Goal: Information Seeking & Learning: Learn about a topic

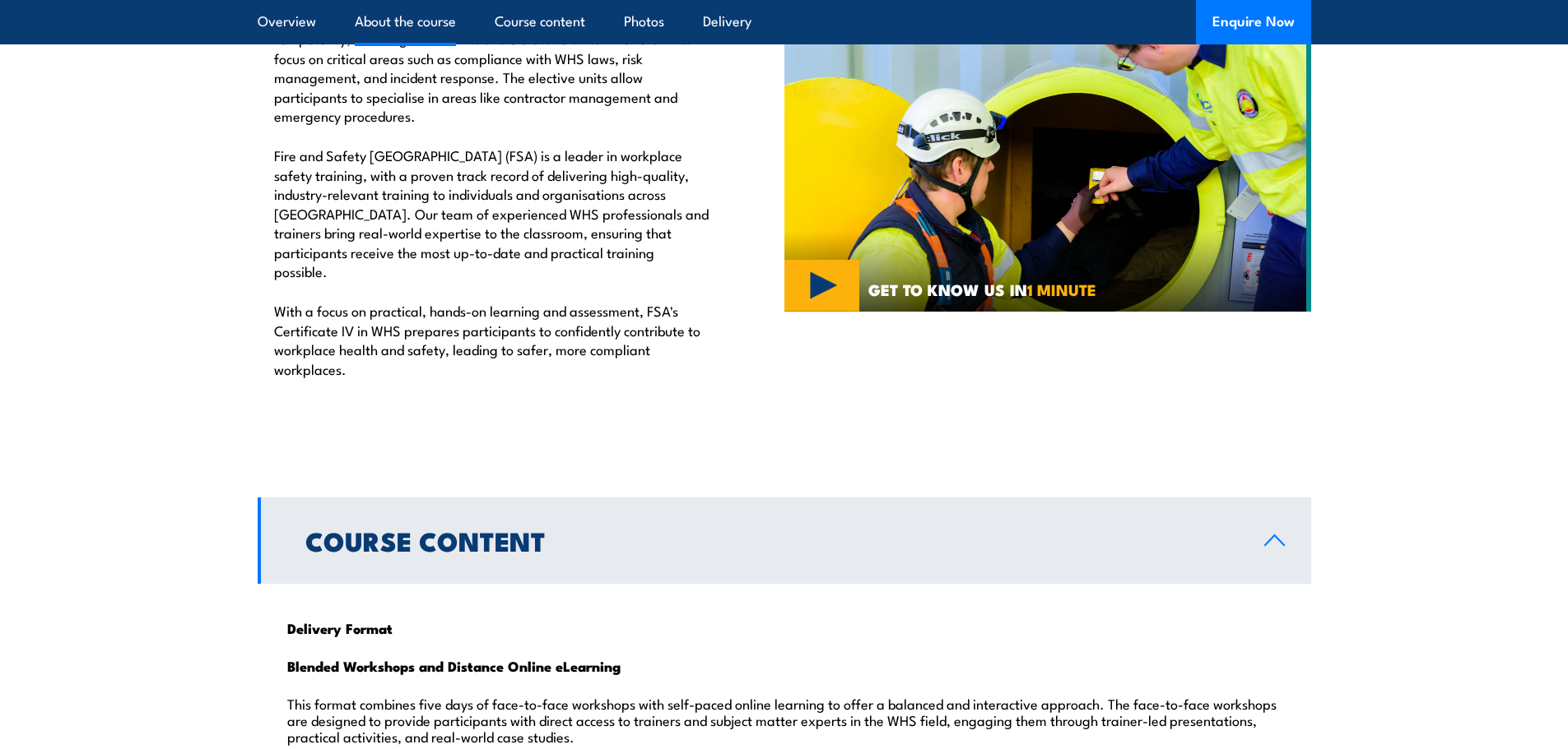
scroll to position [1151, 0]
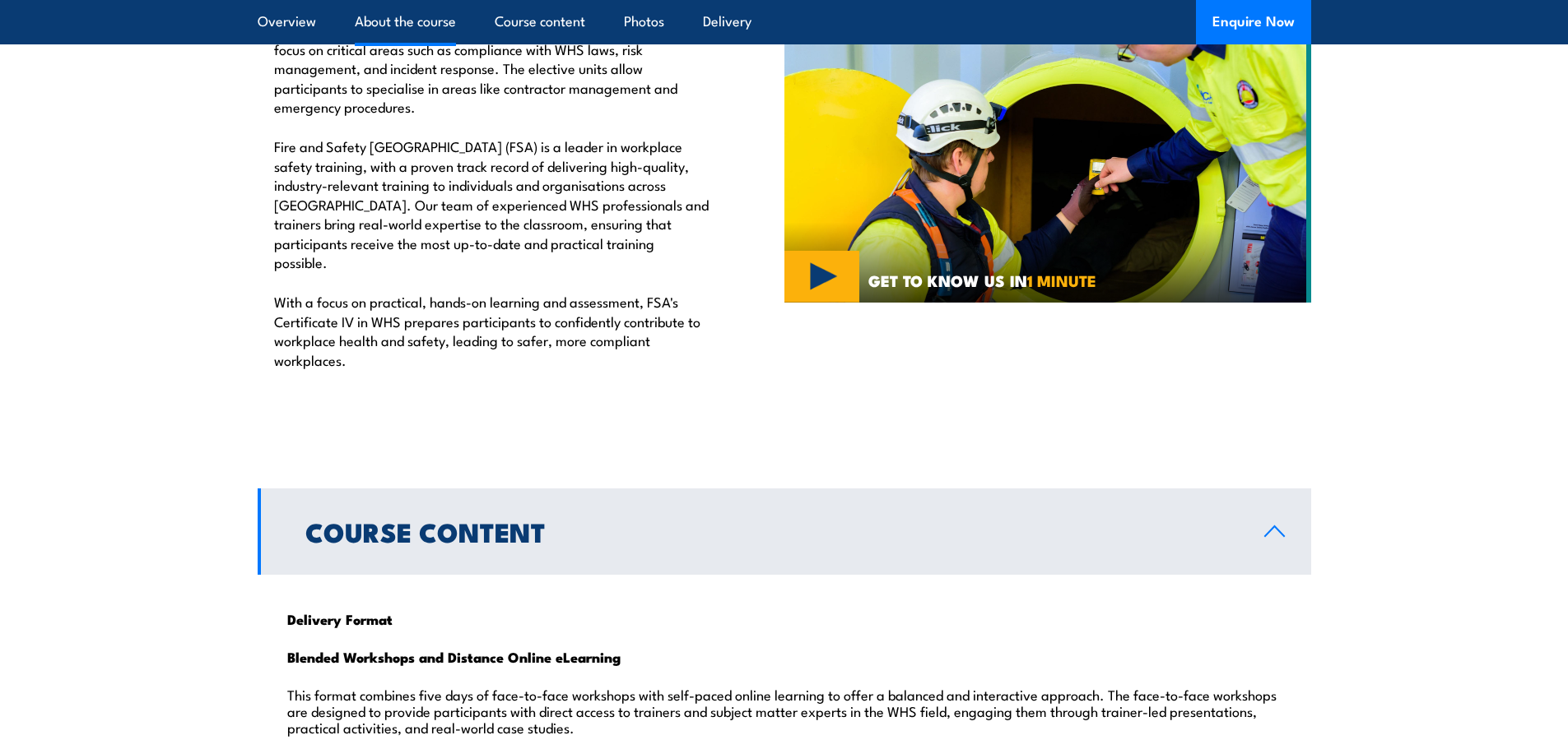
click at [630, 520] on h2 "Course Content" at bounding box center [772, 531] width 932 height 23
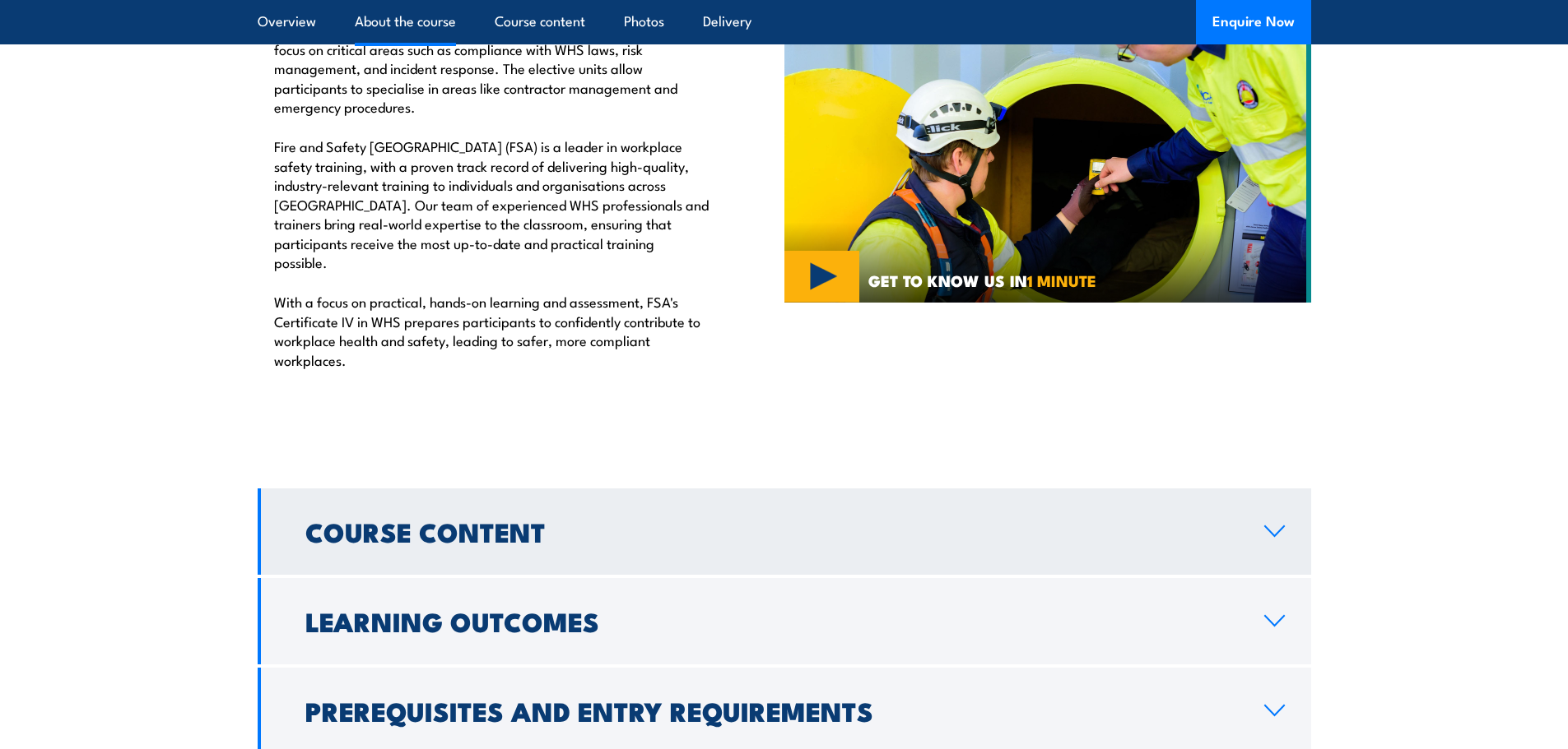
click at [649, 520] on h2 "Course Content" at bounding box center [772, 531] width 932 height 23
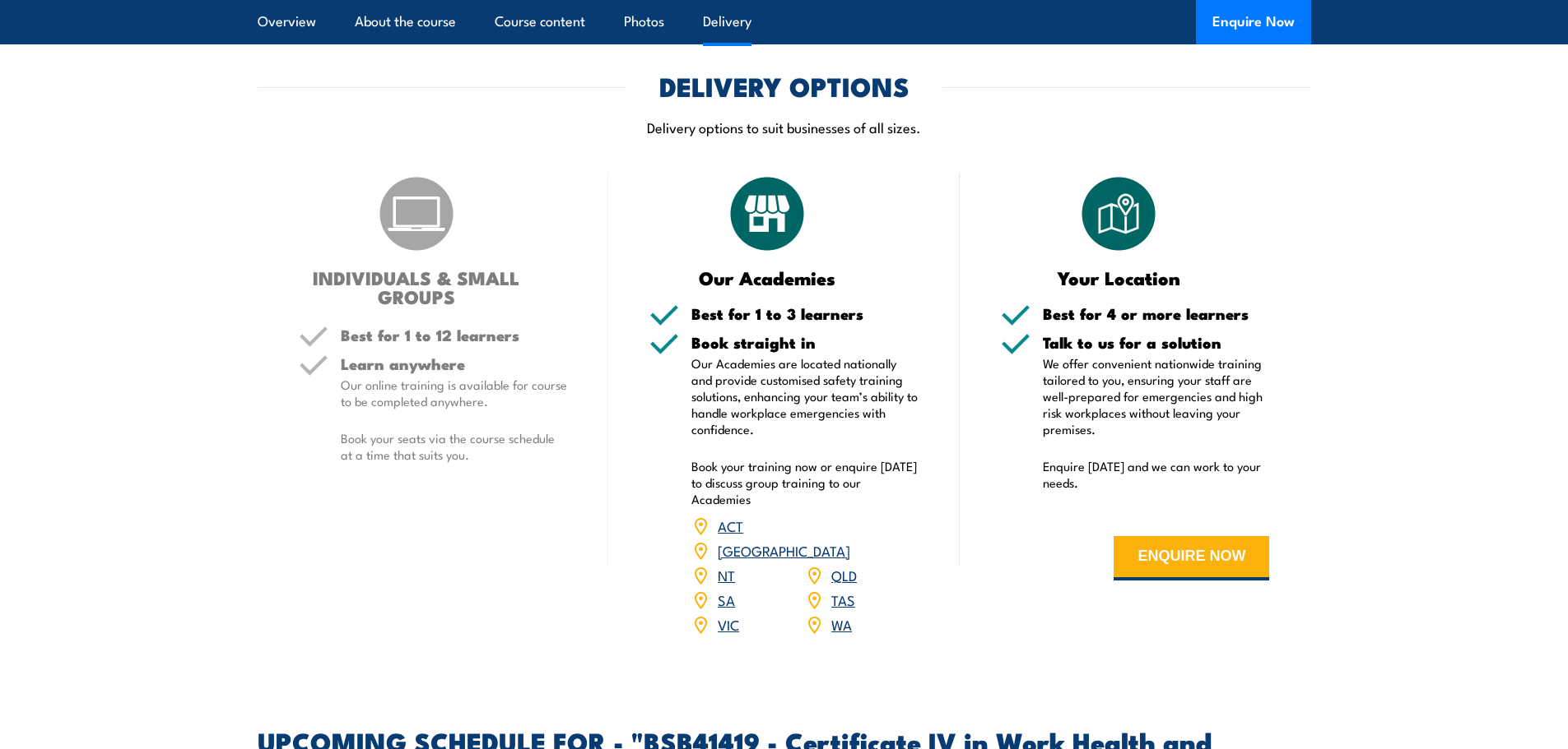
scroll to position [4606, 0]
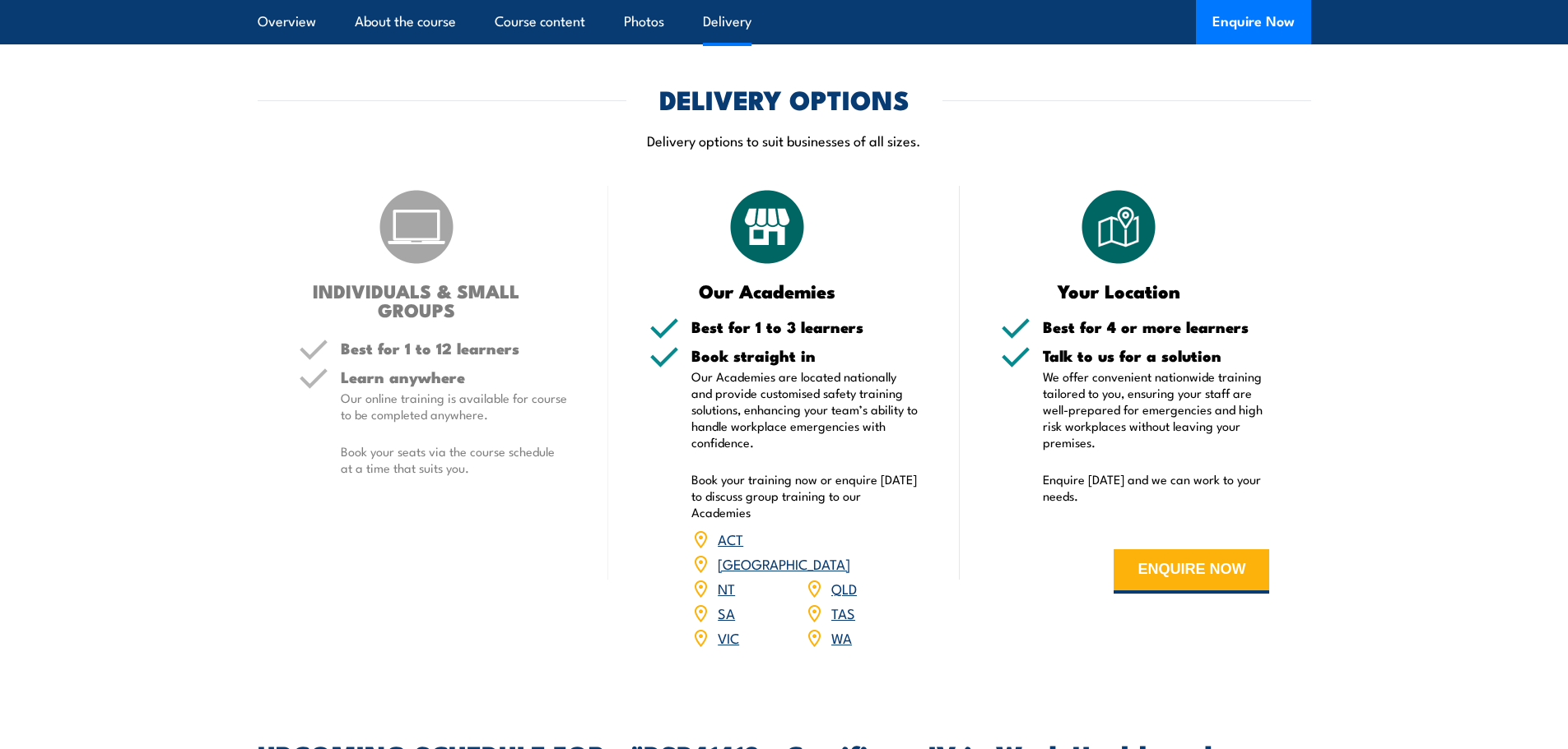
click at [843, 578] on link "QLD" at bounding box center [844, 588] width 25 height 20
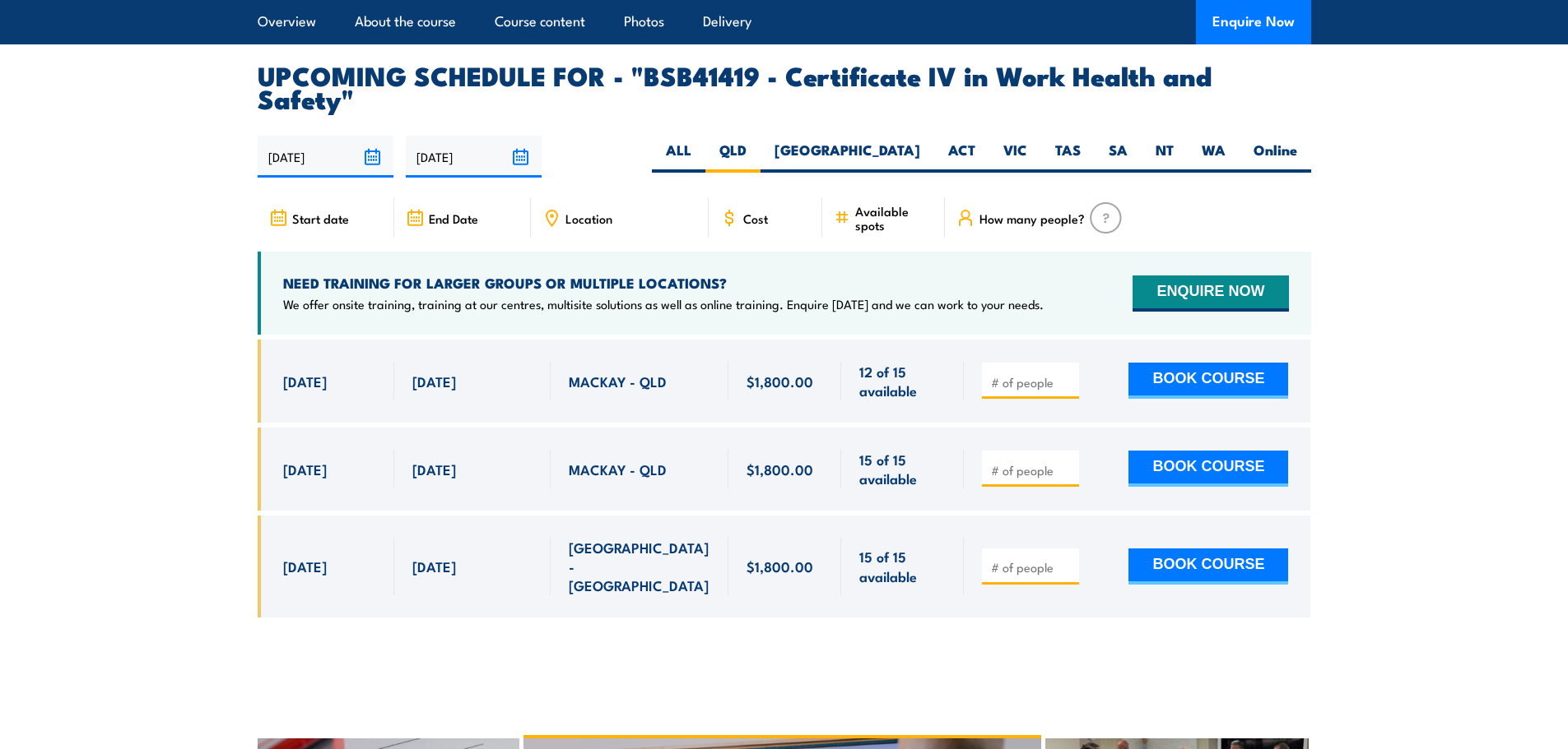
scroll to position [5204, 0]
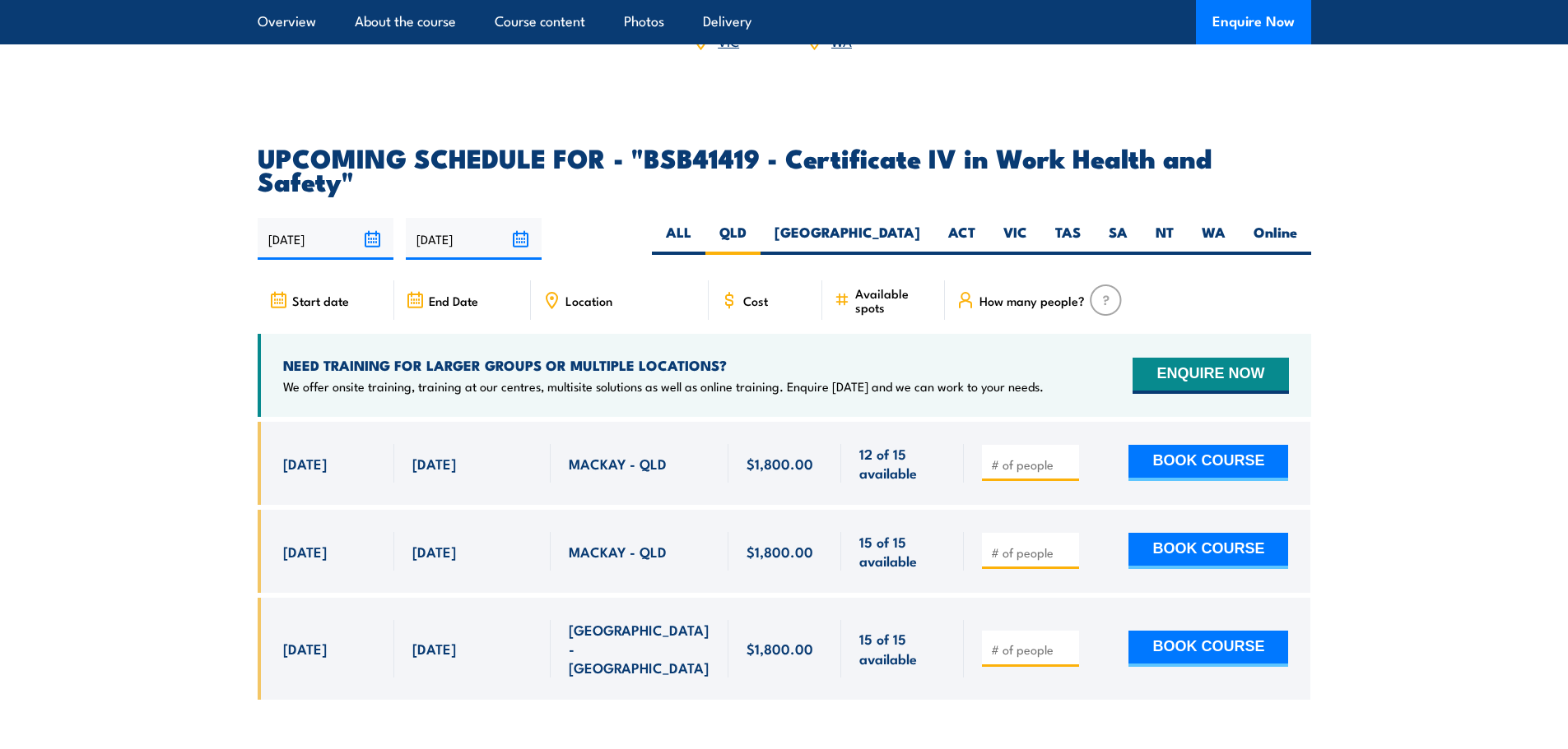
click at [1029, 641] on input "number" at bounding box center [1032, 650] width 82 height 16
type input "1"
click at [1066, 641] on input "1" at bounding box center [1032, 650] width 82 height 16
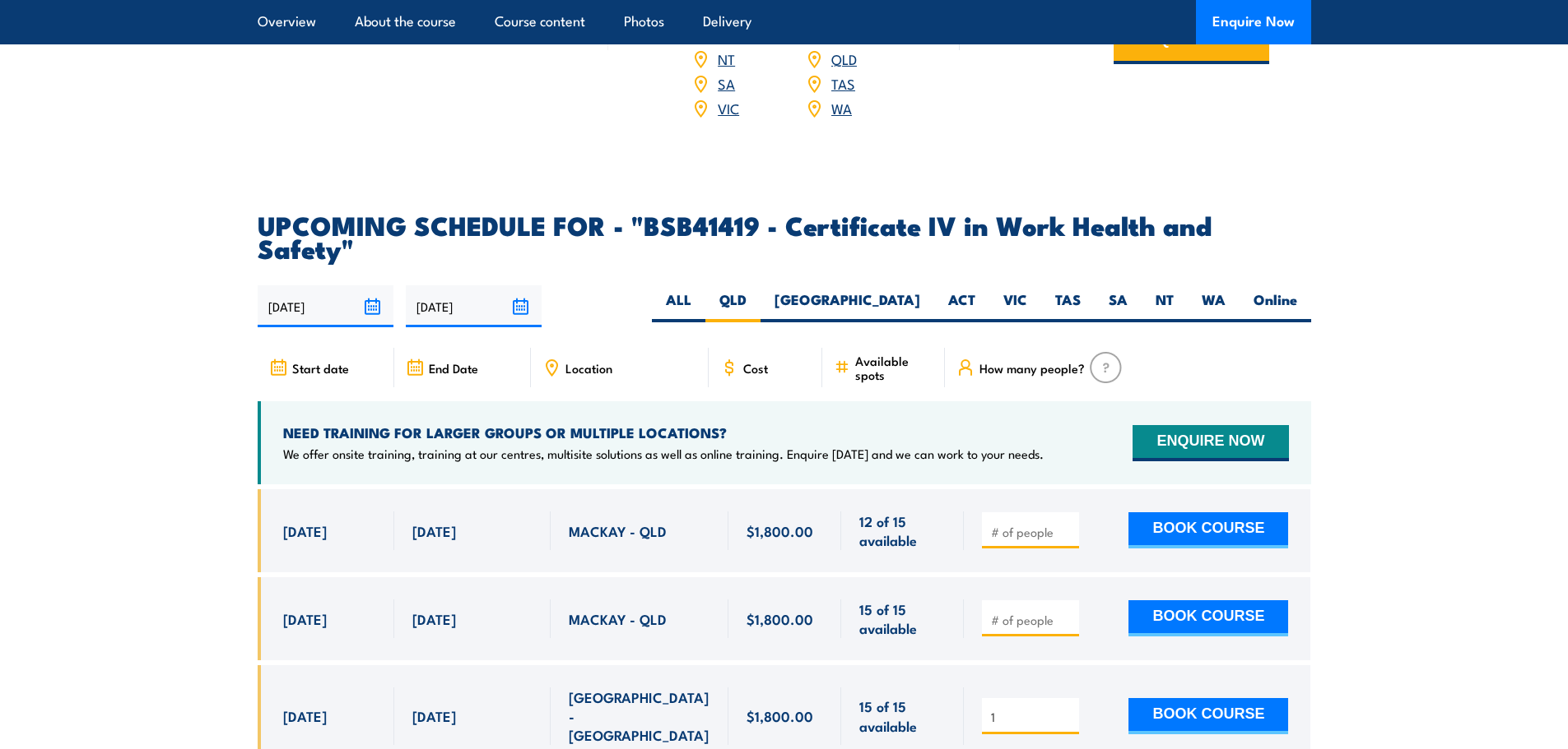
scroll to position [5121, 0]
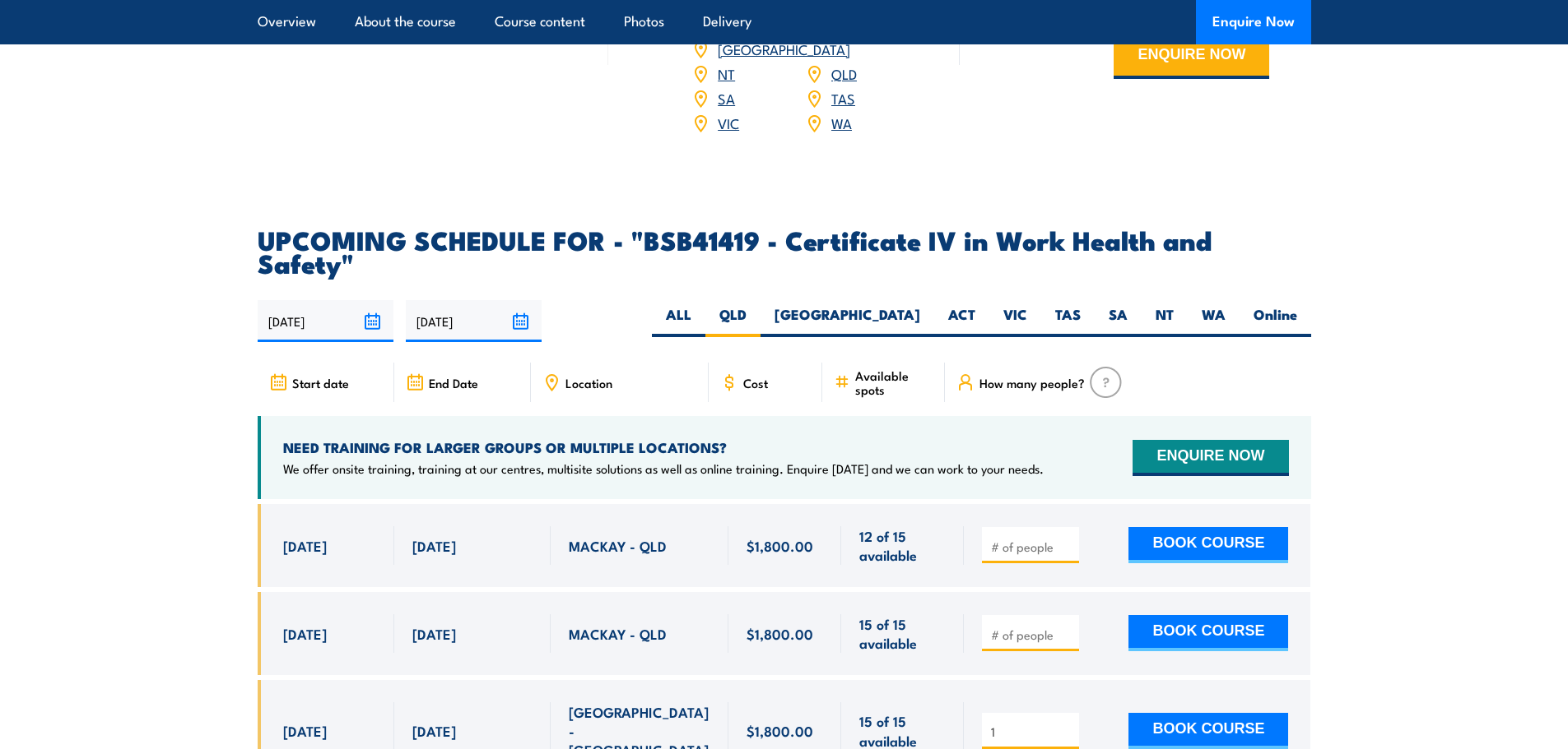
click at [1110, 366] on img at bounding box center [1106, 382] width 32 height 31
click at [1100, 366] on img at bounding box center [1106, 382] width 32 height 31
click at [1106, 366] on img at bounding box center [1106, 382] width 32 height 31
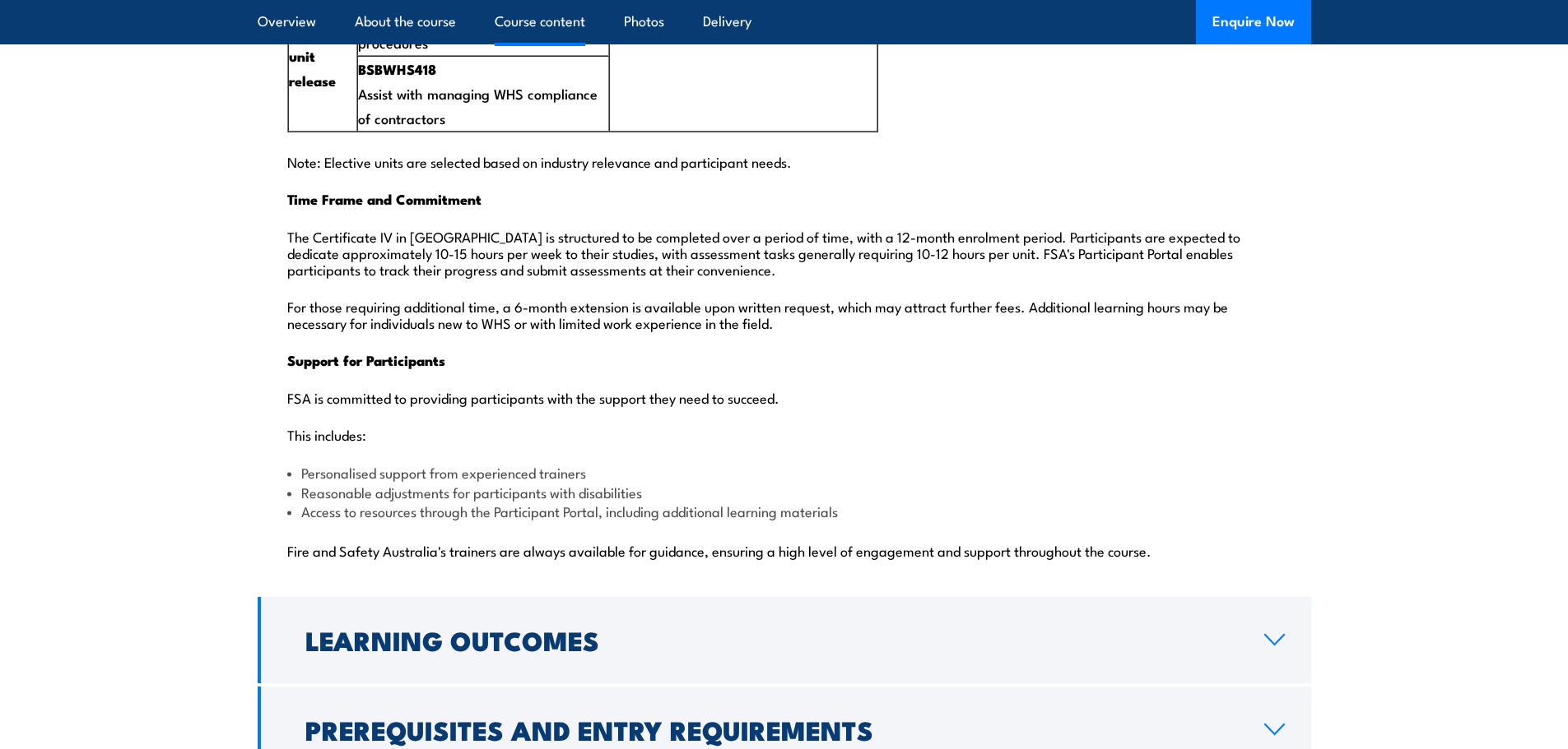
scroll to position [3887, 0]
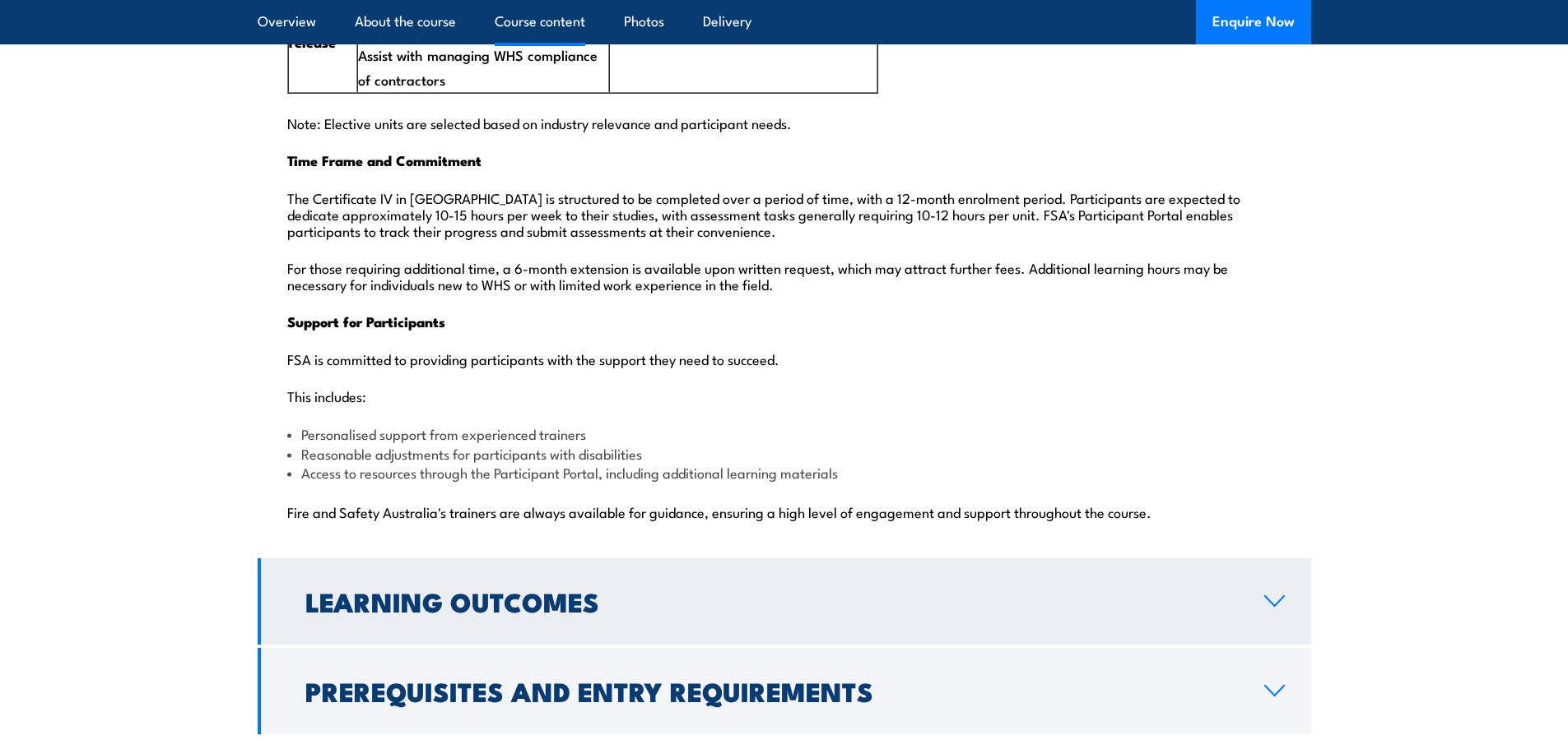
click at [784, 581] on link "Learning Outcomes" at bounding box center [784, 601] width 1053 height 86
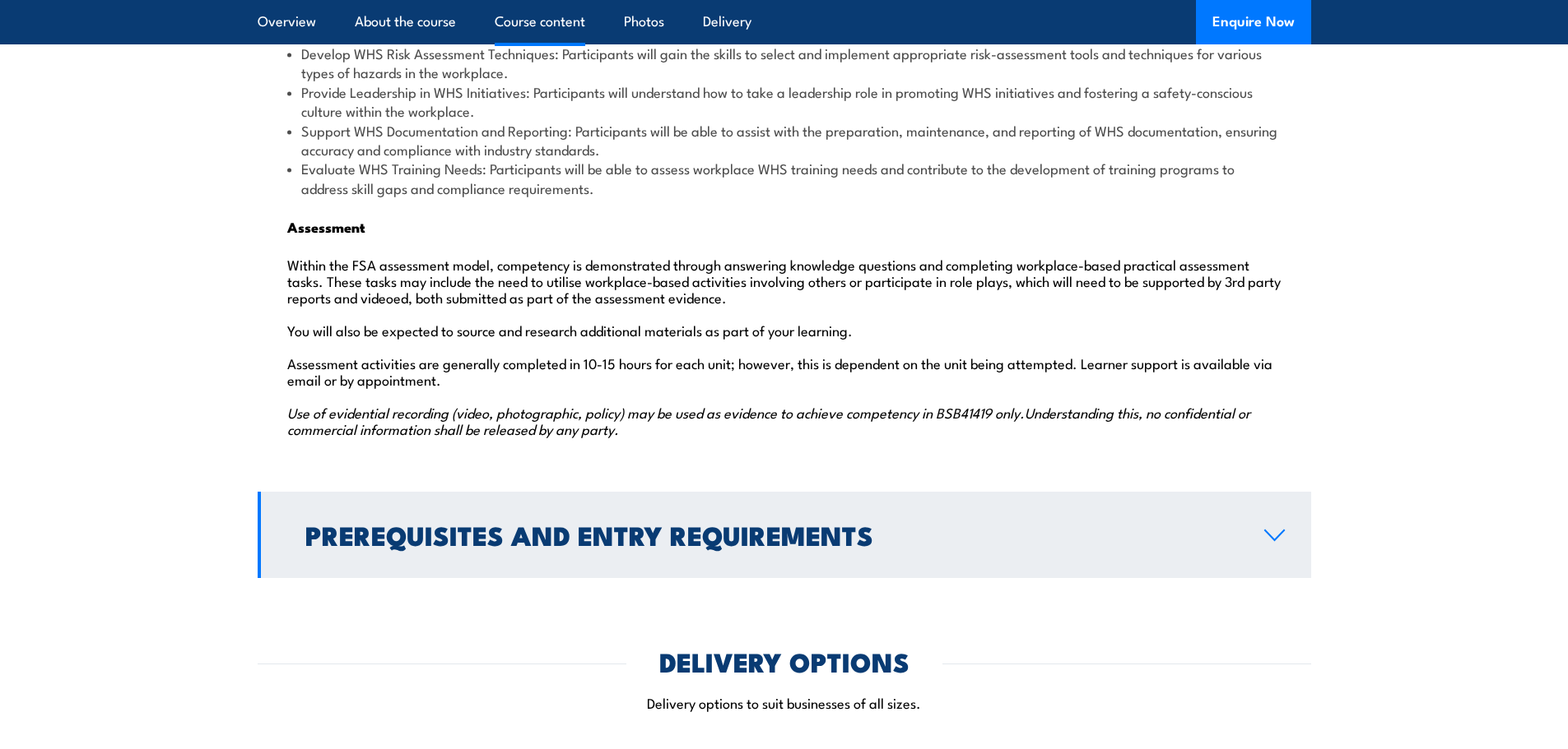
scroll to position [2351, 0]
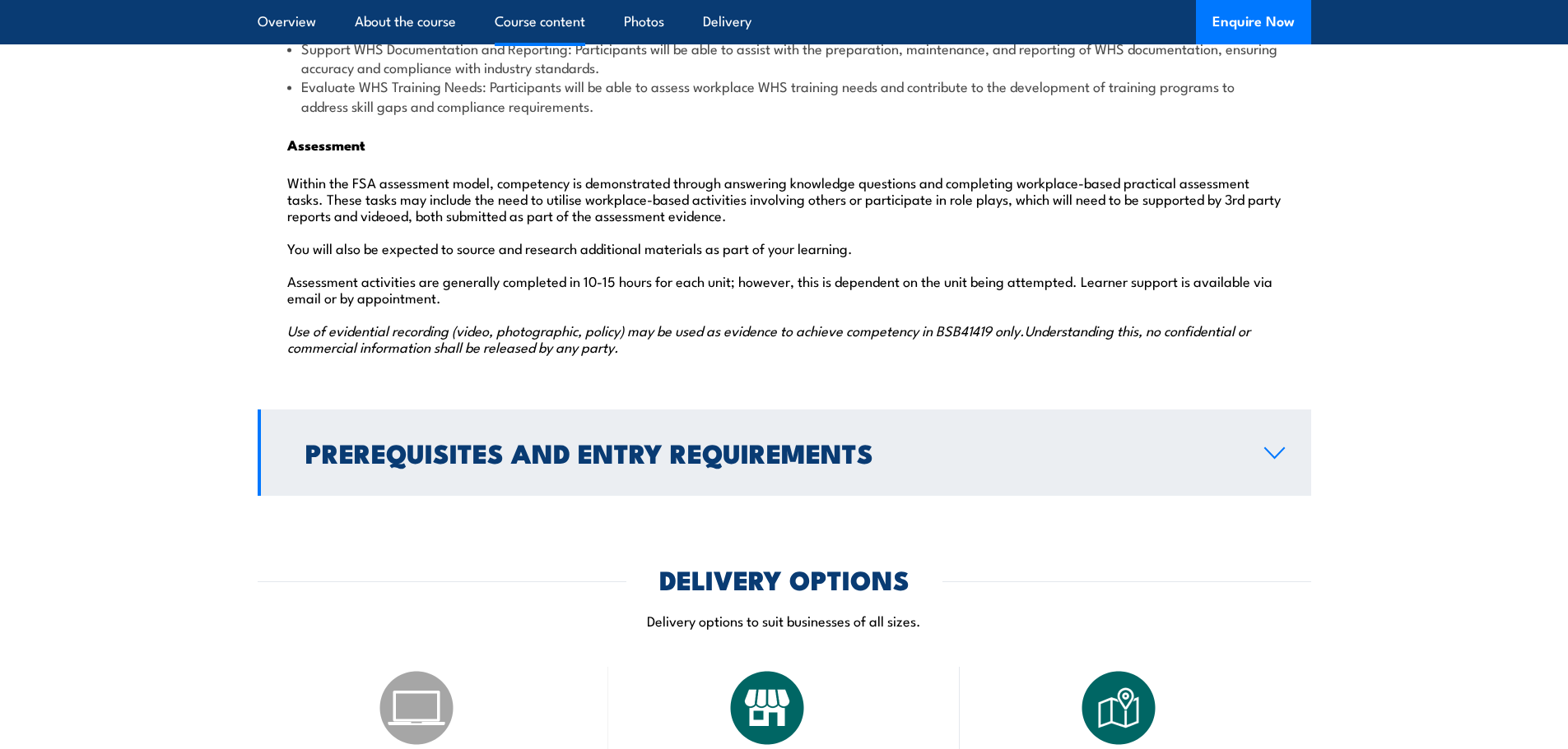
click at [927, 426] on link "Prerequisites and Entry Requirements" at bounding box center [784, 452] width 1053 height 86
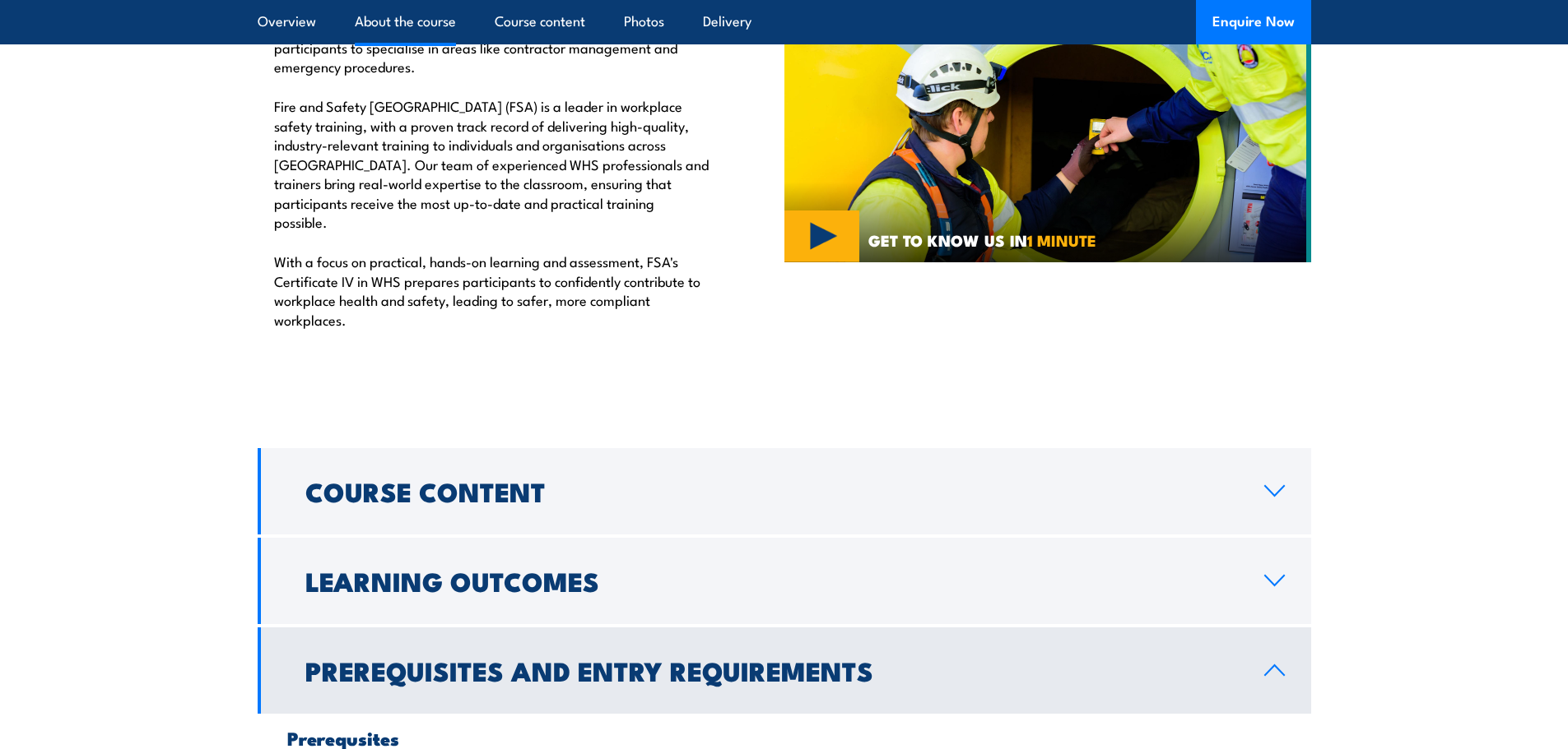
scroll to position [1229, 0]
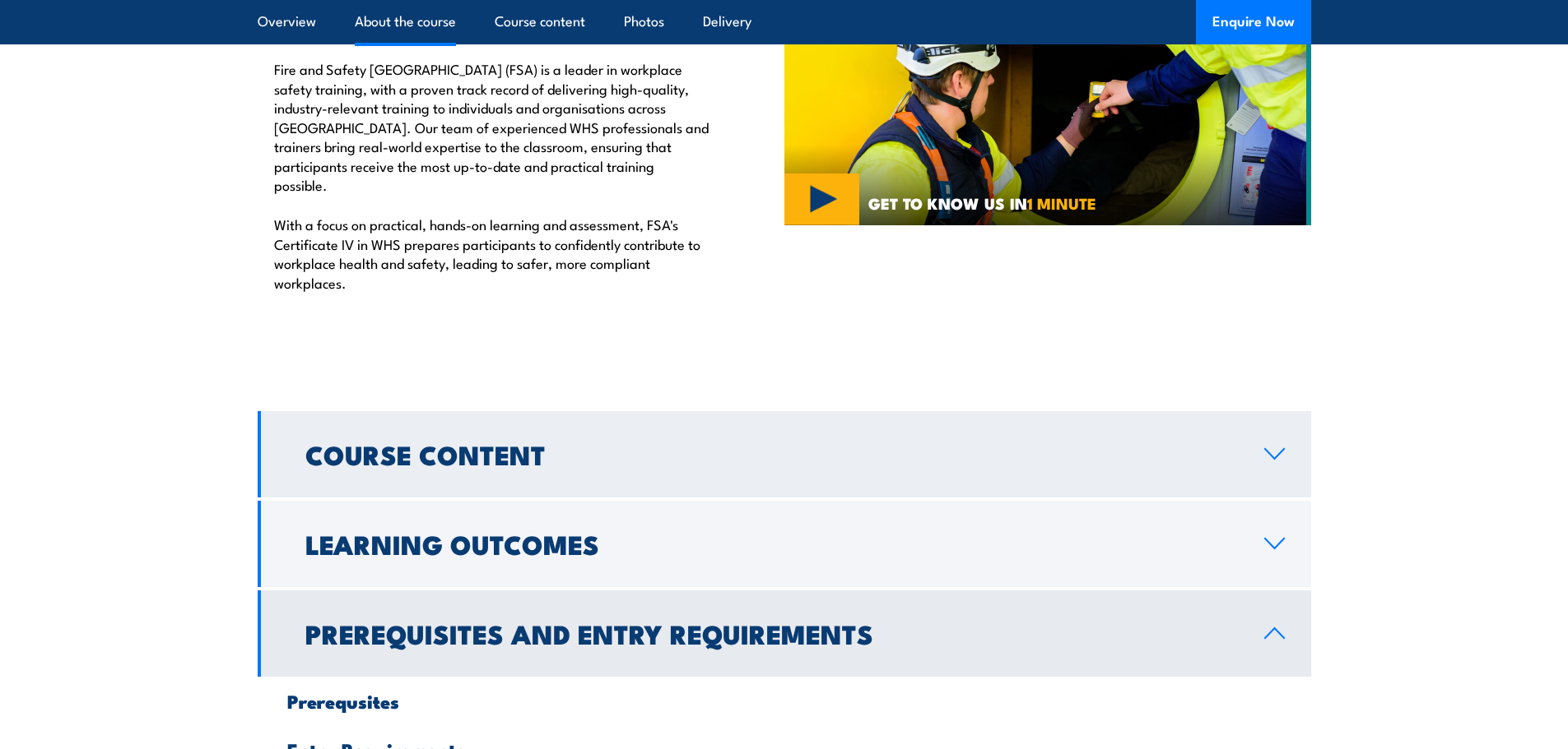
click at [1089, 432] on link "Course Content" at bounding box center [784, 454] width 1053 height 86
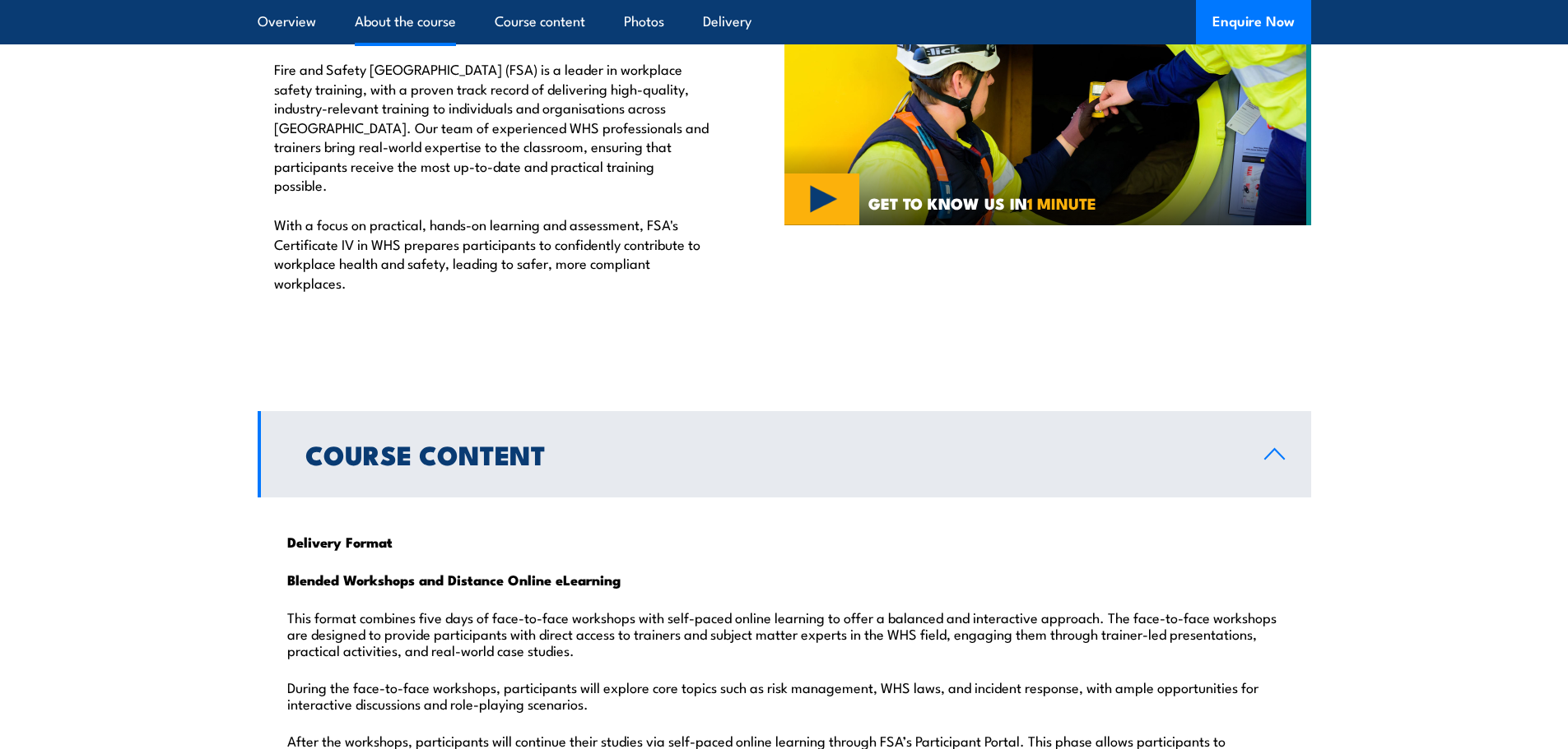
click at [591, 443] on h2 "Course Content" at bounding box center [772, 454] width 932 height 23
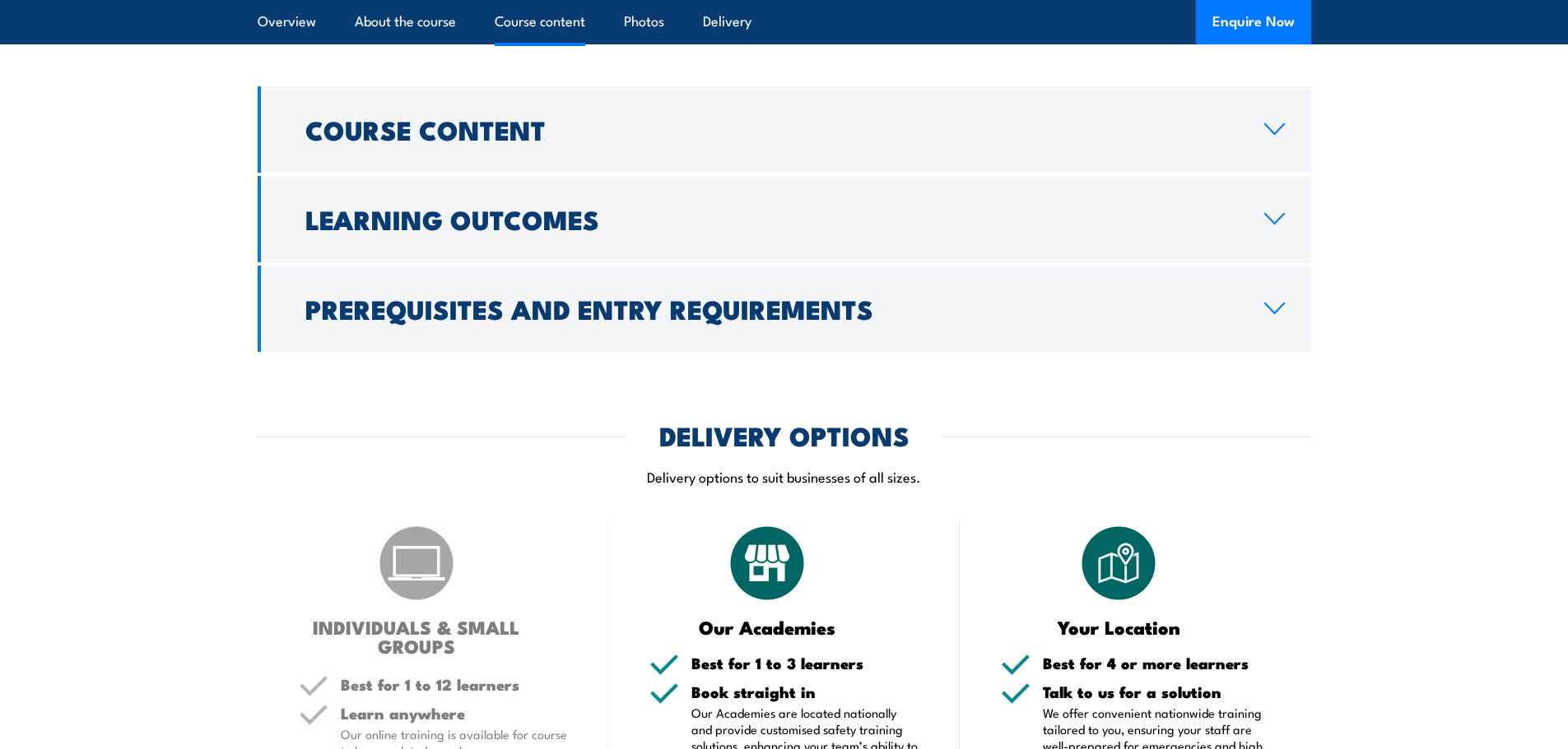
scroll to position [1558, 0]
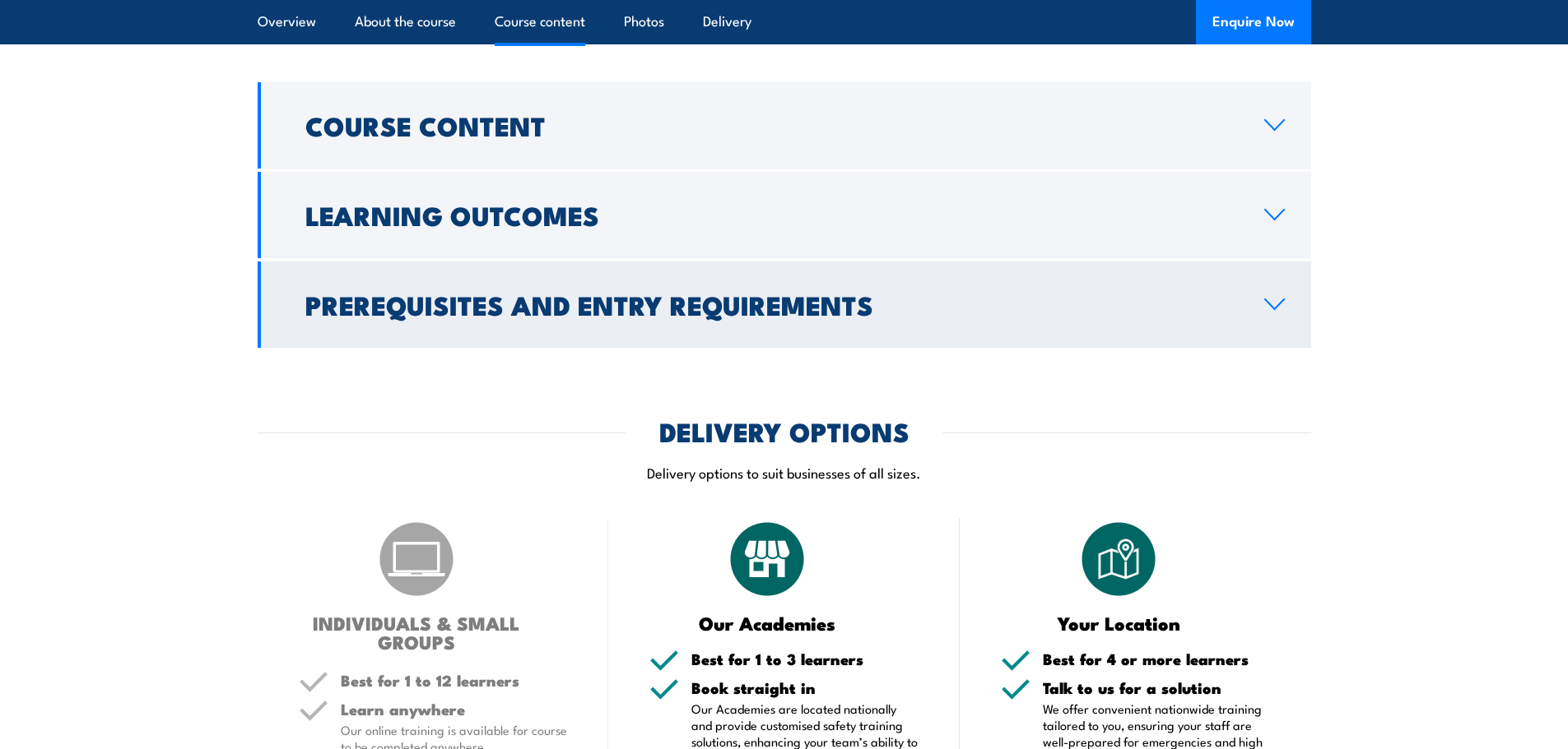
click at [792, 293] on h2 "Prerequisites and Entry Requirements" at bounding box center [772, 305] width 932 height 23
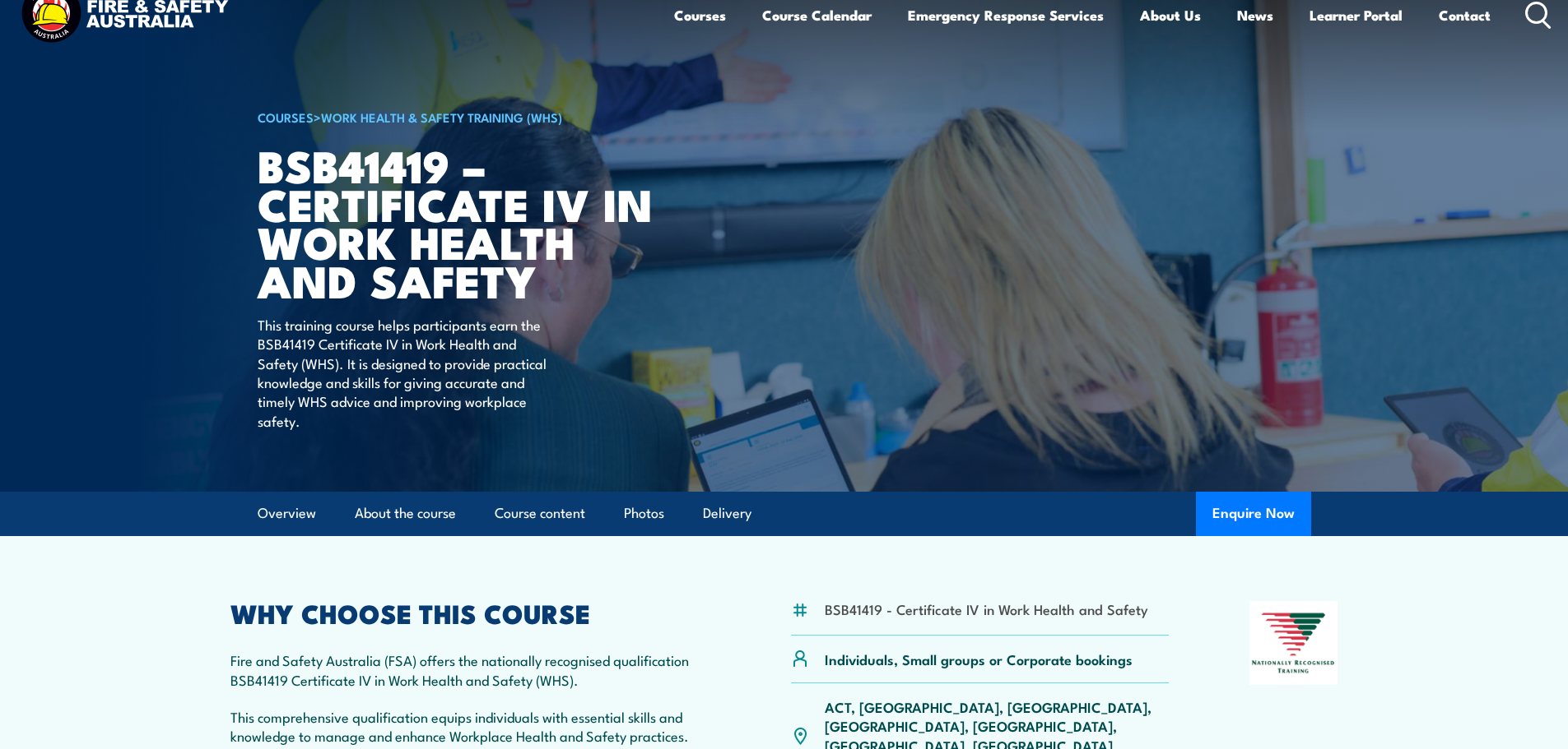
scroll to position [0, 0]
